Goal: Find specific page/section: Find specific page/section

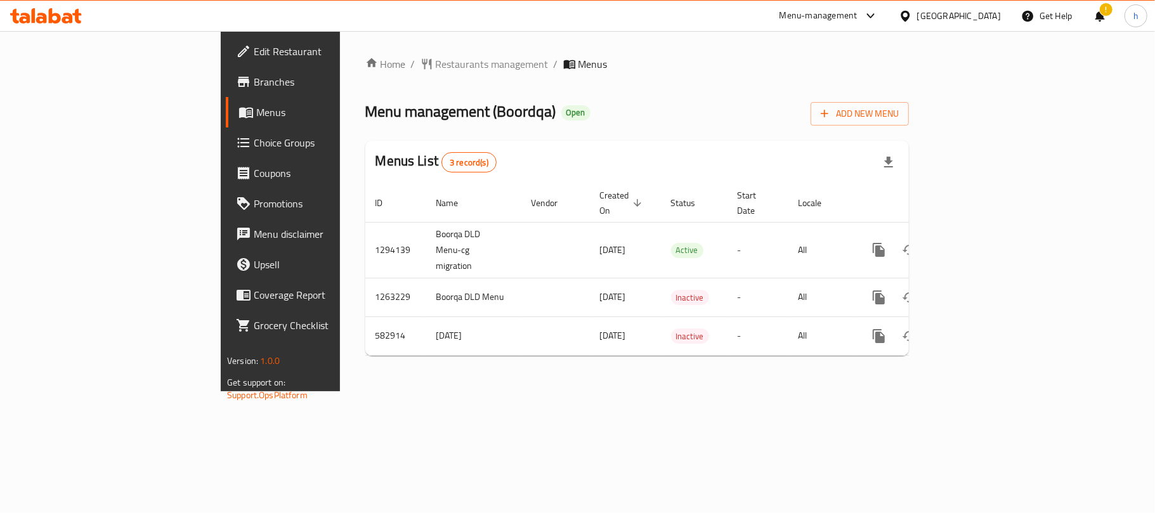
click at [998, 13] on div "Kuwait" at bounding box center [959, 16] width 84 height 14
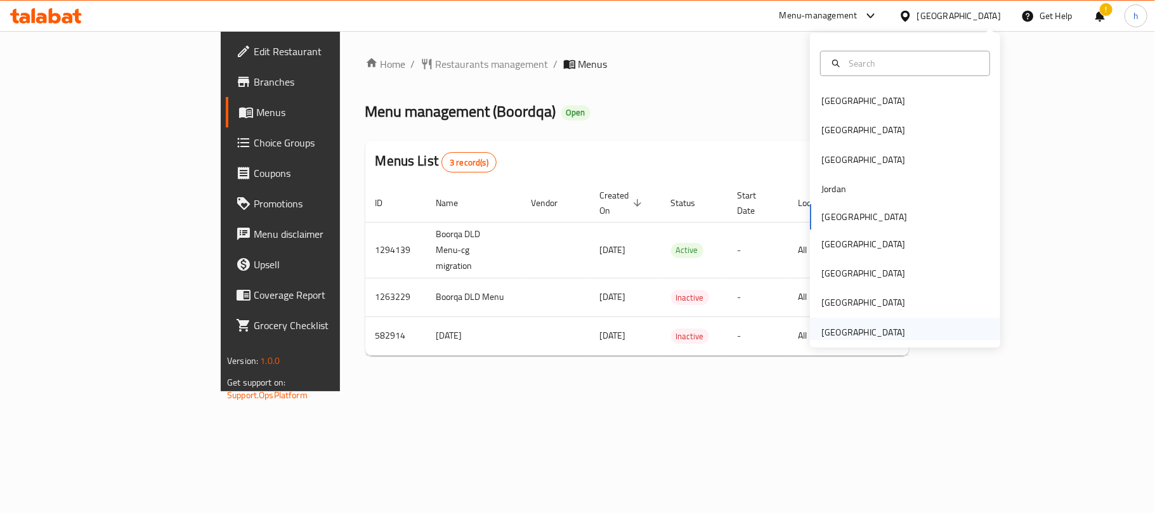
click at [889, 328] on div "[GEOGRAPHIC_DATA]" at bounding box center [864, 332] width 84 height 14
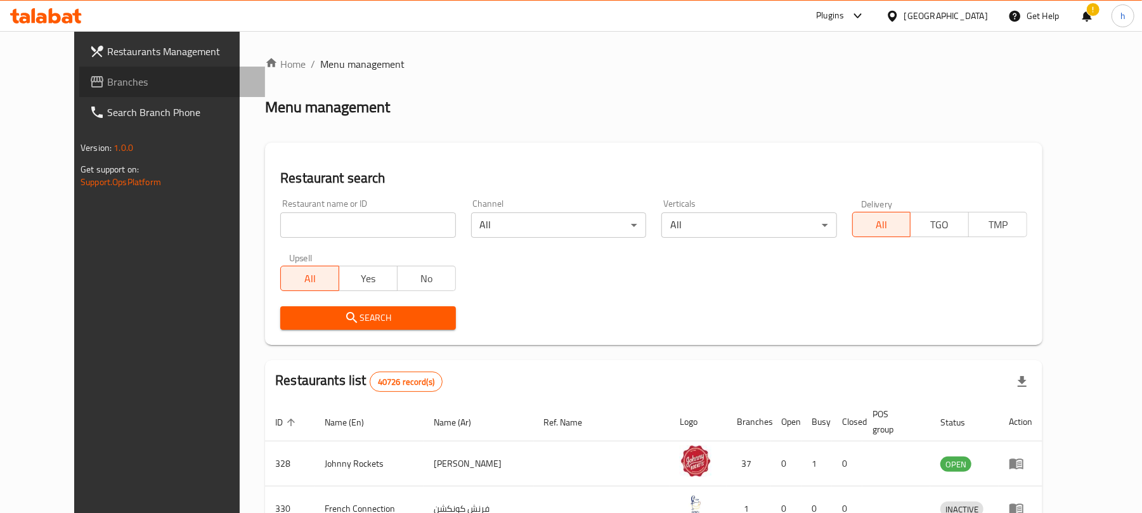
click at [107, 81] on span "Branches" at bounding box center [181, 81] width 148 height 15
